Goal: Task Accomplishment & Management: Manage account settings

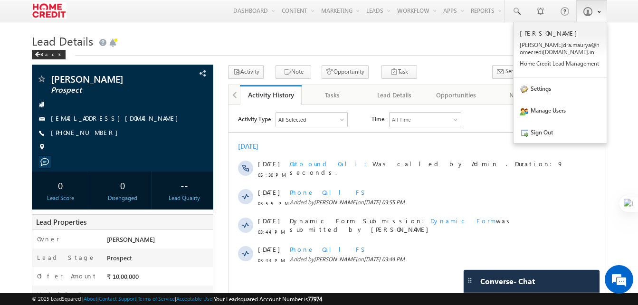
click at [601, 11] on link at bounding box center [591, 11] width 31 height 22
click at [547, 112] on link "Manage Users" at bounding box center [559, 110] width 93 height 22
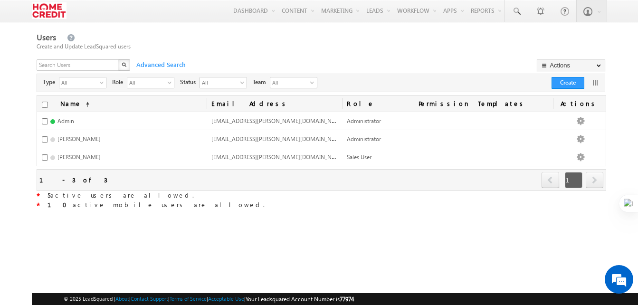
click at [74, 193] on span "5 active users are allowed." at bounding box center [121, 195] width 146 height 8
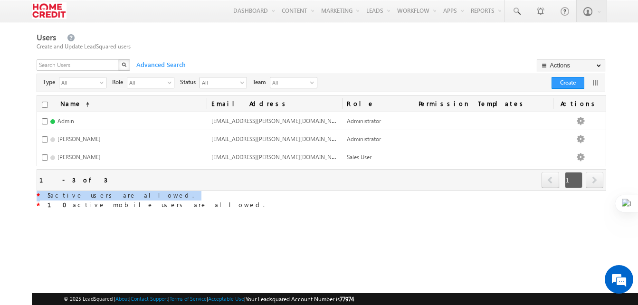
click at [74, 193] on span "5 active users are allowed." at bounding box center [121, 195] width 146 height 8
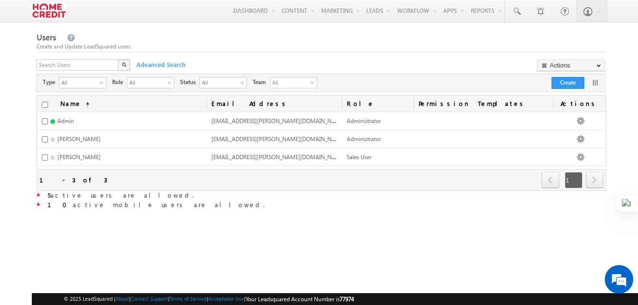
drag, startPoint x: 74, startPoint y: 193, endPoint x: 76, endPoint y: 206, distance: 12.9
click at [76, 206] on span "10 active mobile users are allowed." at bounding box center [156, 204] width 217 height 8
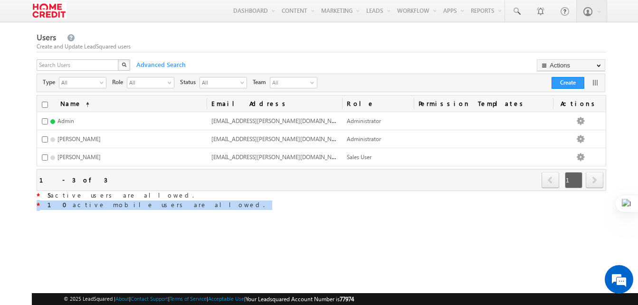
click at [76, 206] on span "10 active mobile users are allowed." at bounding box center [156, 204] width 217 height 8
click at [197, 207] on div "* 10 active mobile users are allowed." at bounding box center [322, 205] width 570 height 10
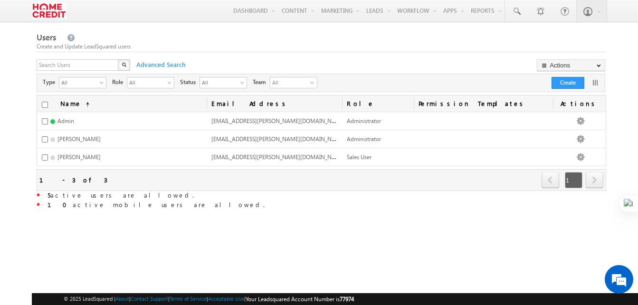
click at [197, 207] on div "* 10 active mobile users are allowed." at bounding box center [322, 205] width 570 height 10
click at [567, 85] on button "Create" at bounding box center [567, 83] width 33 height 12
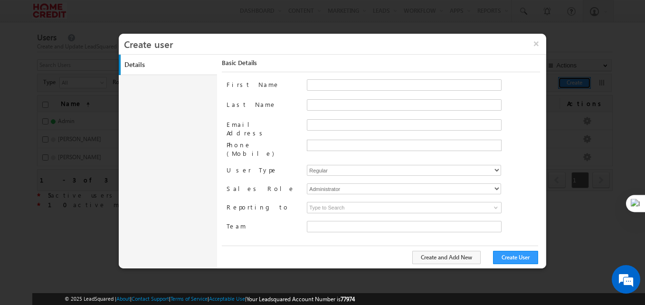
type input "30e6ca1a-2f90-11ef-b6b6-021c14776133"
click at [385, 187] on div "Administrator Marketing User Sales Manager Sales User" at bounding box center [423, 190] width 233 height 14
click at [367, 174] on div "First Name Last Name Email Address Phone (Mobile) User Type Regular Mobile Sale…" at bounding box center [383, 161] width 313 height 165
click at [366, 175] on div "First Name Last Name Email Address Phone (Mobile) User Type Regular Mobile Sale…" at bounding box center [383, 161] width 313 height 165
click at [388, 183] on select "Administrator Marketing User Sales Manager Sales User" at bounding box center [404, 188] width 194 height 11
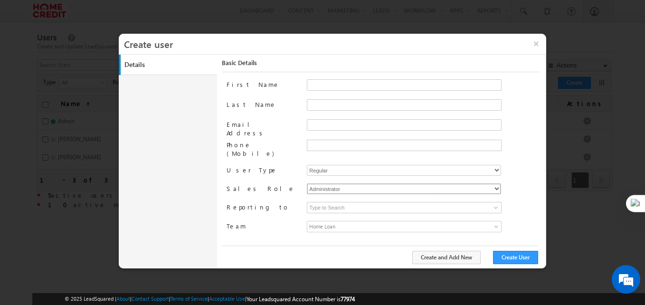
select select "Sales_User"
click at [307, 183] on select "Administrator Marketing User Sales Manager Sales User" at bounding box center [404, 188] width 194 height 11
type input "30e6ca1a-2f90-11ef-b6b6-021c14776133"
click at [523, 174] on div "First Name Last Name Email Address Phone (Mobile) User Type Regular Mobile Sale…" at bounding box center [383, 161] width 313 height 165
click at [358, 165] on select "Regular Mobile" at bounding box center [404, 170] width 194 height 11
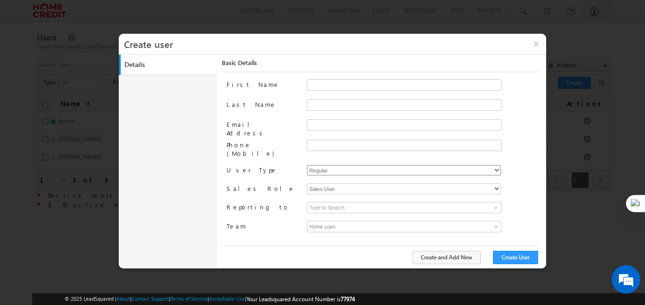
select select "1"
click at [307, 165] on select "Regular Mobile" at bounding box center [404, 170] width 194 height 11
type input "30e6ca1a-2f90-11ef-b6b6-021c14776133"
click at [540, 165] on div "Regular Mobile" at bounding box center [423, 172] width 233 height 14
click at [535, 45] on button "×" at bounding box center [536, 44] width 20 height 20
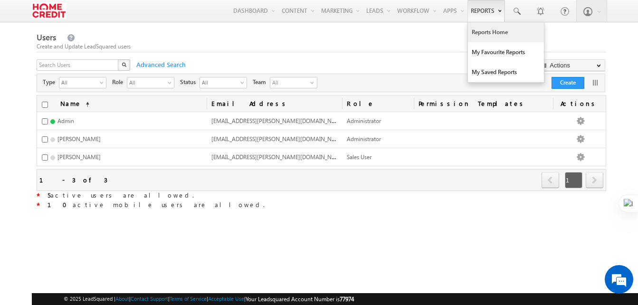
click at [492, 34] on link "Reports Home" at bounding box center [506, 32] width 76 height 20
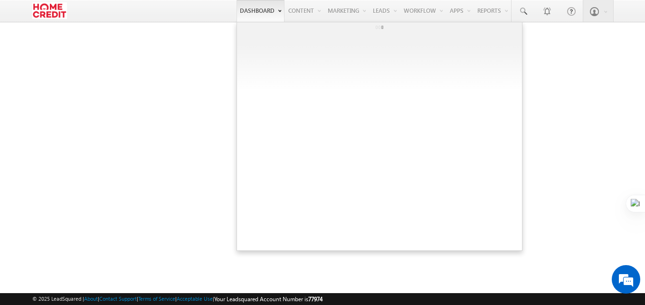
click at [241, 16] on link "Dashboard" at bounding box center [261, 11] width 48 height 22
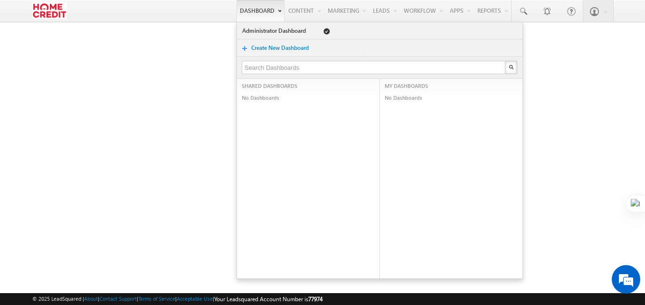
click at [247, 10] on link "Dashboard" at bounding box center [261, 11] width 48 height 22
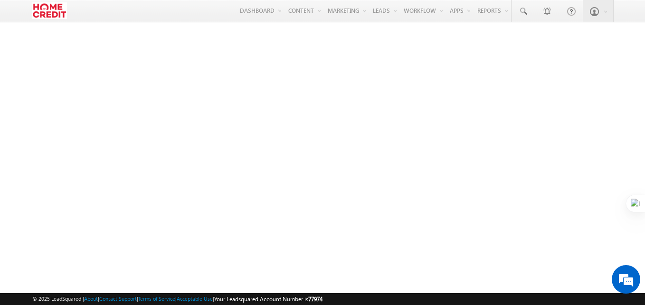
click at [0, 11] on html "Menu Devendra Maurya deven dra.m aurya @home credi t.co. t Lead Manag" at bounding box center [322, 147] width 645 height 294
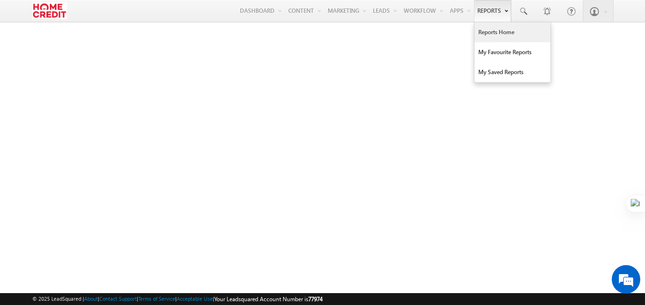
click at [477, 12] on link "Reports" at bounding box center [492, 11] width 37 height 22
click at [497, 56] on link "My Favourite Reports" at bounding box center [513, 52] width 76 height 20
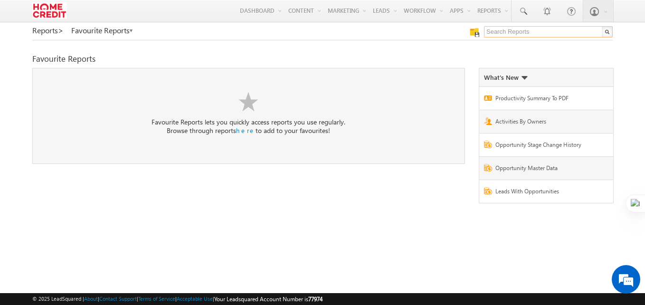
click at [500, 34] on input "text" at bounding box center [548, 31] width 129 height 11
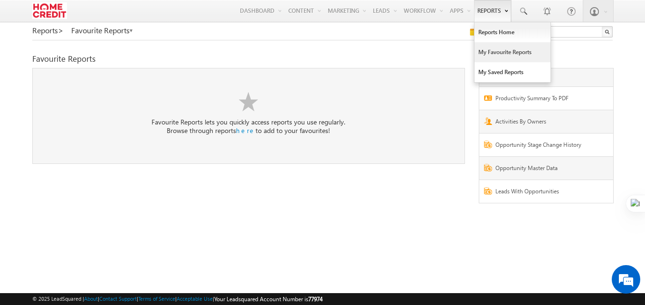
click at [482, 15] on link "Reports" at bounding box center [492, 11] width 37 height 22
click at [490, 36] on link "Reports Home" at bounding box center [513, 32] width 76 height 20
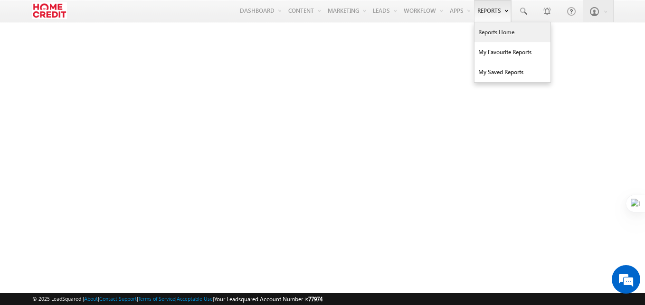
click at [485, 14] on link "Reports" at bounding box center [492, 11] width 37 height 22
click at [490, 30] on link "Reports Home" at bounding box center [513, 32] width 76 height 20
